Goal: Check status: Check status

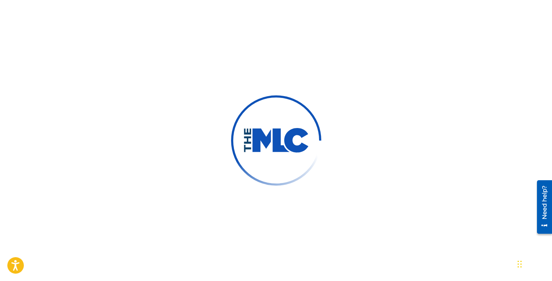
click at [254, 141] on img at bounding box center [276, 140] width 66 height 25
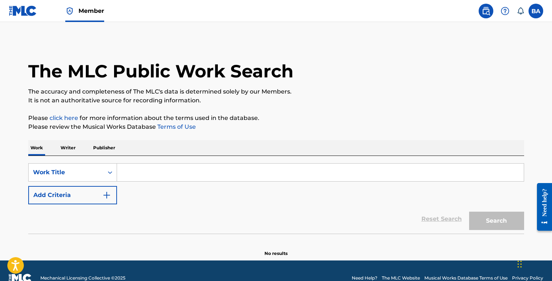
click at [202, 176] on input "Search Form" at bounding box center [320, 173] width 407 height 18
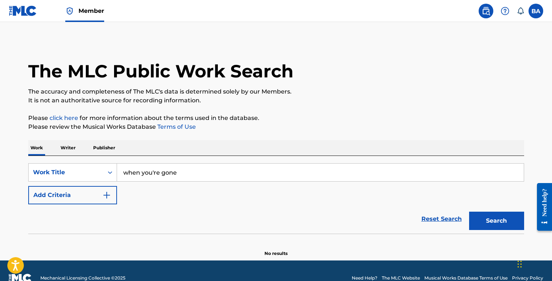
type input "when you're gone"
click at [540, 8] on label at bounding box center [536, 11] width 15 height 15
click at [536, 11] on input "BA Blake Anderton blakeeanderton@gmail.com Notification Preferences Profile Log…" at bounding box center [536, 11] width 0 height 0
click at [462, 92] on link "Profile" at bounding box center [464, 91] width 15 height 7
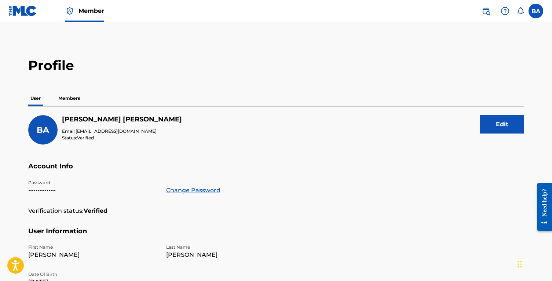
click at [11, 9] on img at bounding box center [23, 11] width 28 height 11
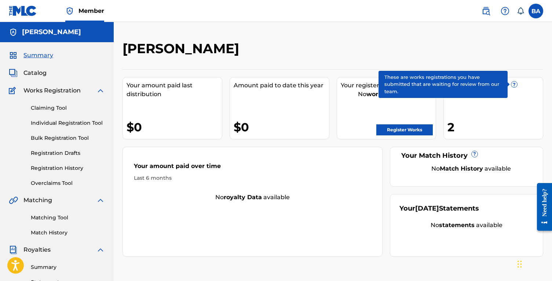
click at [516, 86] on span "?" at bounding box center [515, 84] width 6 height 6
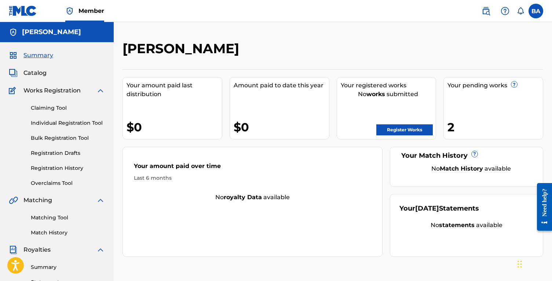
click at [58, 168] on link "Registration History" at bounding box center [68, 168] width 74 height 8
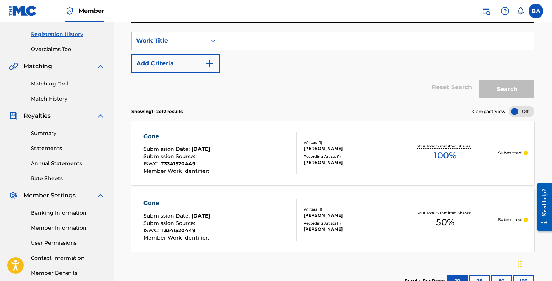
scroll to position [135, 0]
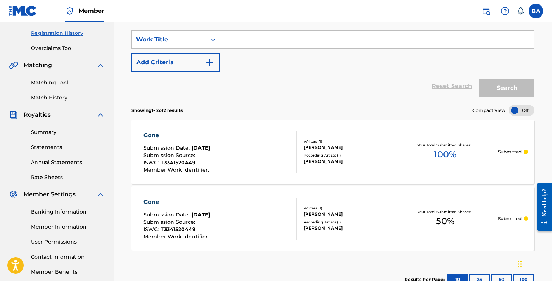
click at [242, 231] on div "Gone Submission Date : Aug 16, 2025 Submission Source : ISWC : T3341520449 Memb…" at bounding box center [220, 219] width 153 height 42
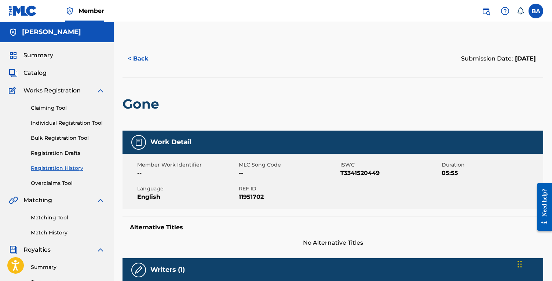
click at [57, 70] on div "Catalog" at bounding box center [57, 73] width 96 height 9
click at [37, 75] on span "Catalog" at bounding box center [34, 73] width 23 height 9
